Goal: Transaction & Acquisition: Purchase product/service

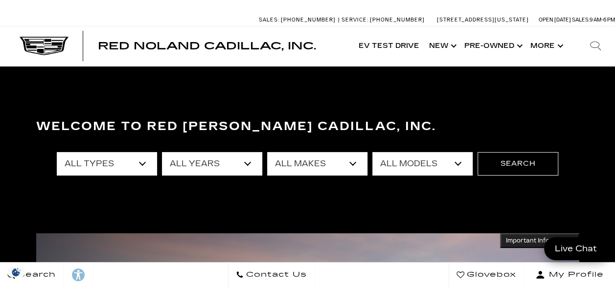
click at [333, 164] on select "All Makes Audi BMW Cadillac Chevrolet Dodge Ford GMC Honda Jeep Lexus Mercedes-…" at bounding box center [317, 163] width 100 height 23
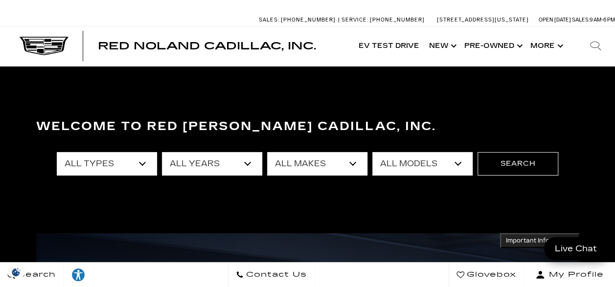
select select "Cadillac"
click at [267, 152] on select "All Makes Audi BMW Cadillac Chevrolet Dodge Ford GMC Honda Jeep Lexus Mercedes-…" at bounding box center [317, 163] width 100 height 23
click at [418, 156] on select "All Models CT4 CT5 Escalade Escalade ESV ESCALADE IQ ESCALADE IQL LYRIQ OPTIQ V…" at bounding box center [422, 163] width 100 height 23
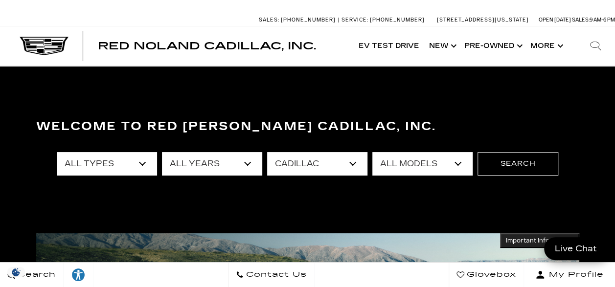
select select "LYRIQ"
click at [372, 152] on select "All Models CT4 CT5 Escalade Escalade ESV ESCALADE IQ ESCALADE IQL LYRIQ OPTIQ V…" at bounding box center [422, 163] width 100 height 23
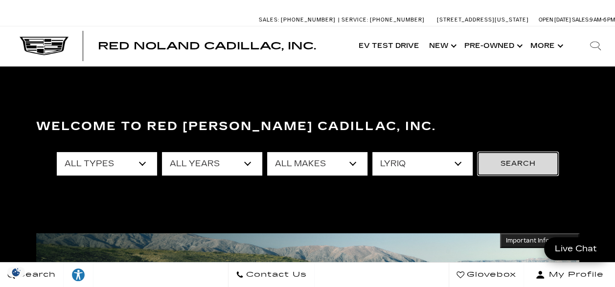
click at [508, 162] on button "Search" at bounding box center [517, 163] width 81 height 23
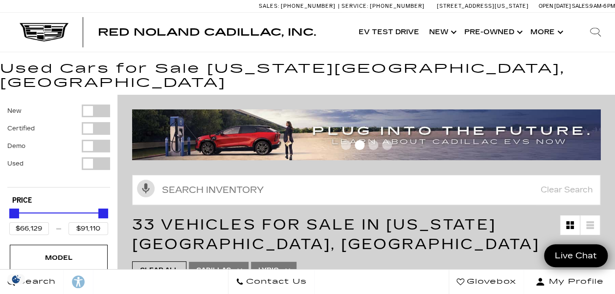
scroll to position [257, 0]
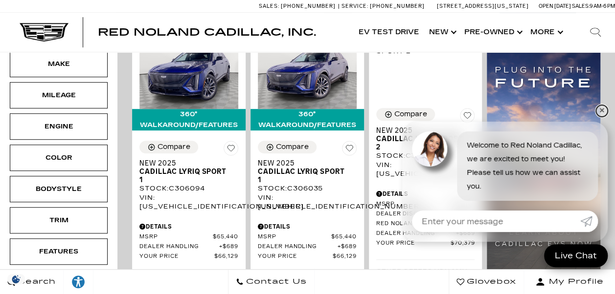
click at [597, 112] on link "✕" at bounding box center [601, 111] width 12 height 12
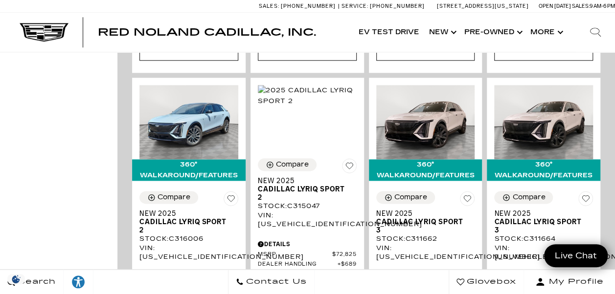
scroll to position [2342, 0]
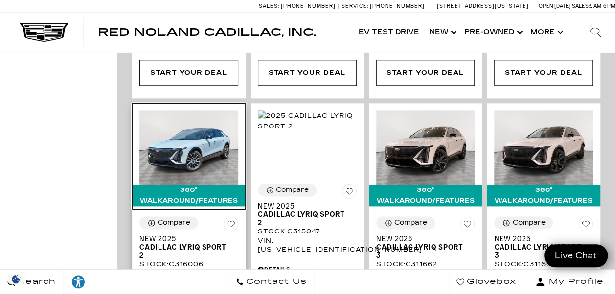
click at [194, 131] on img at bounding box center [188, 147] width 99 height 74
